Goal: Obtain resource: Download file/media

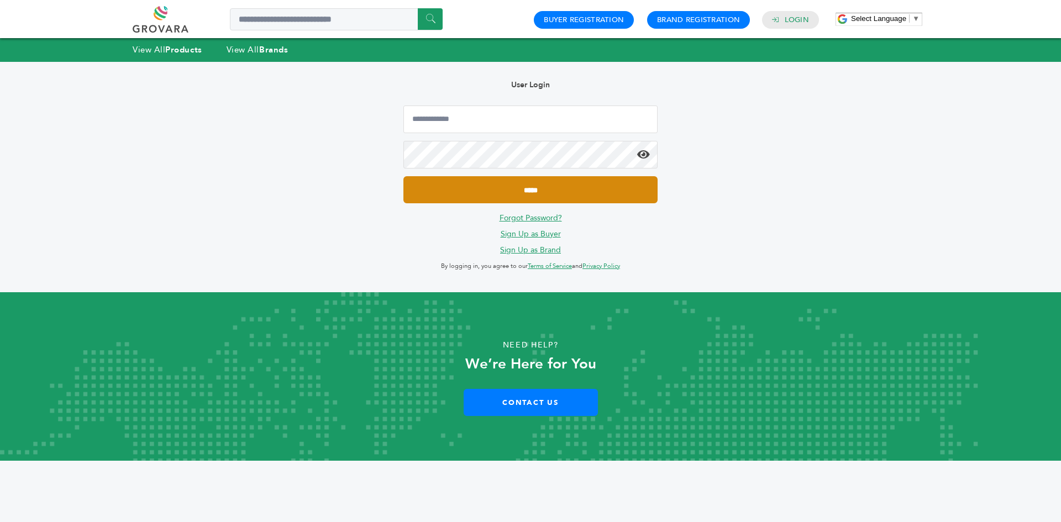
type input "**********"
click at [564, 177] on input "*****" at bounding box center [531, 189] width 254 height 27
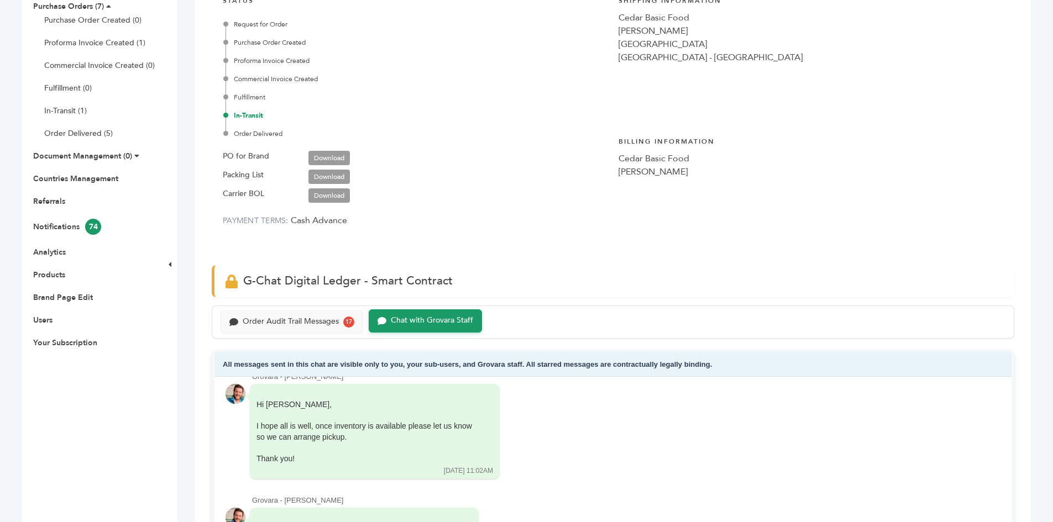
scroll to position [55, 0]
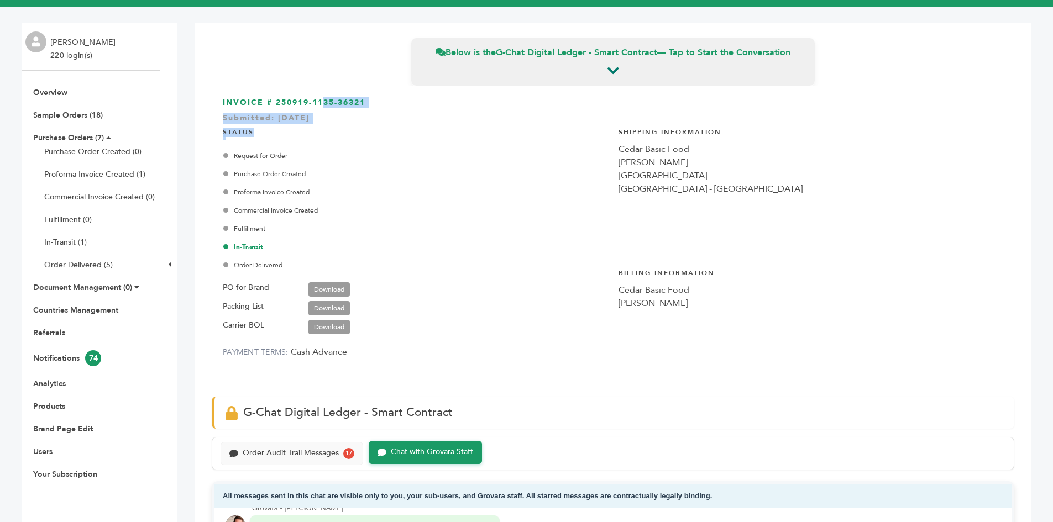
drag, startPoint x: 359, startPoint y: 122, endPoint x: 226, endPoint y: 103, distance: 135.1
click at [226, 103] on div "INVOICE # 250919-1135-36321 Submitted: [DATE] STATUS Request for Order Purchase…" at bounding box center [613, 236] width 803 height 300
click at [221, 101] on div "INVOICE # 250919-1135-36321 Submitted: [DATE] STATUS Request for Order Purchase…" at bounding box center [613, 236] width 803 height 300
drag, startPoint x: 219, startPoint y: 101, endPoint x: 342, endPoint y: 118, distance: 123.4
click at [338, 116] on div "INVOICE # 250919-1135-36321 Submitted: [DATE] STATUS Request for Order Purchase…" at bounding box center [613, 236] width 803 height 300
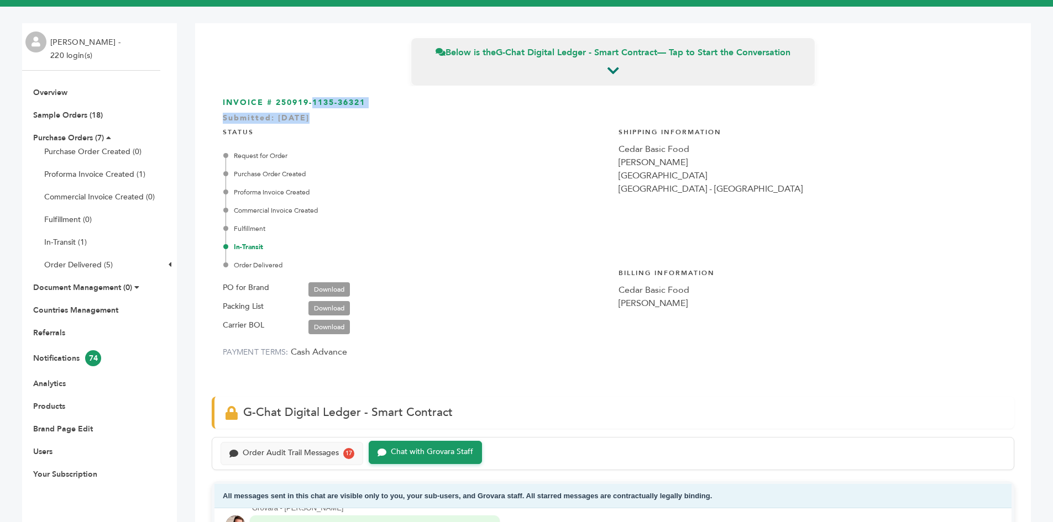
click at [348, 118] on div "Submitted: [DATE]" at bounding box center [613, 121] width 781 height 17
drag, startPoint x: 351, startPoint y: 118, endPoint x: 222, endPoint y: 101, distance: 130.6
click at [222, 101] on div "INVOICE # 250919-1135-36321 Submitted: [DATE] STATUS Request for Order Purchase…" at bounding box center [613, 236] width 803 height 300
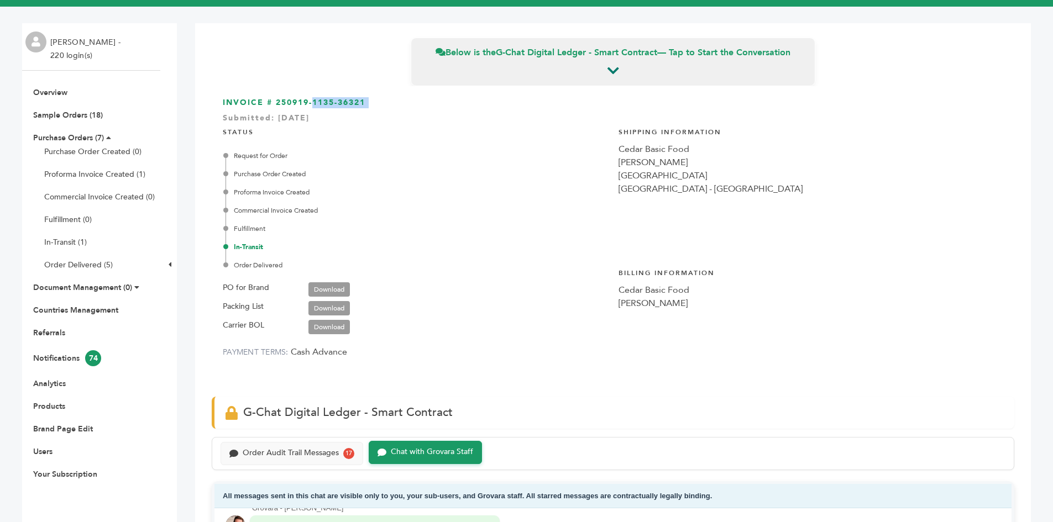
click at [222, 101] on div "INVOICE # 250919-1135-36321 Submitted: [DATE] STATUS Request for Order Purchase…" at bounding box center [613, 236] width 803 height 300
click at [323, 104] on h3 "INVOICE # 250919-1135-36321 Submitted: [DATE]" at bounding box center [613, 102] width 781 height 11
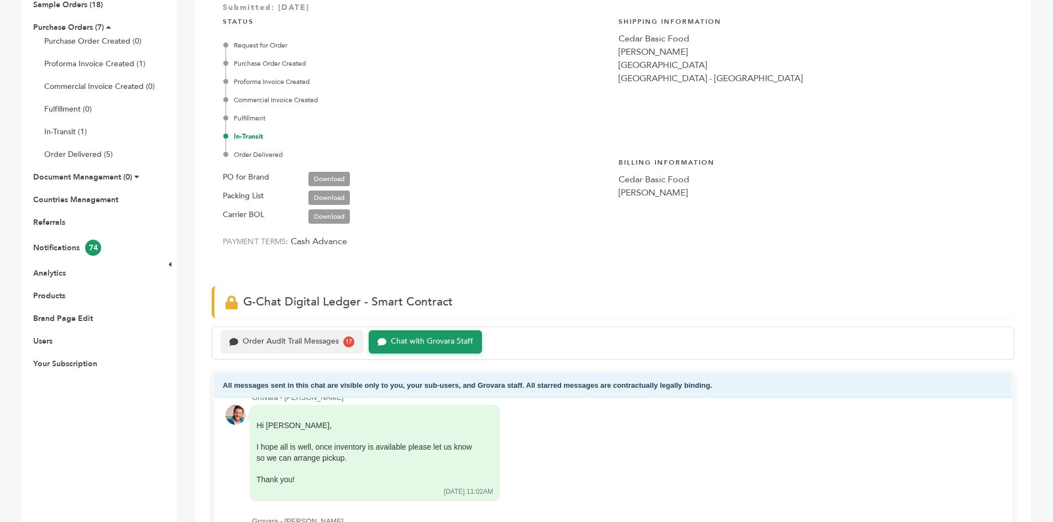
click at [274, 344] on div "Order Audit Trail Messages" at bounding box center [291, 341] width 96 height 9
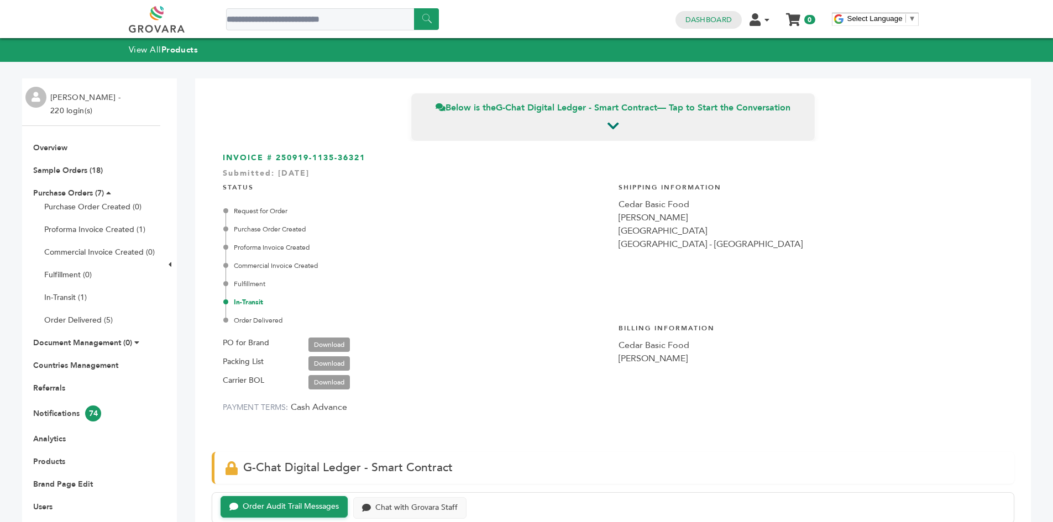
click at [326, 341] on link "Download" at bounding box center [328, 345] width 41 height 14
